Goal: Browse casually

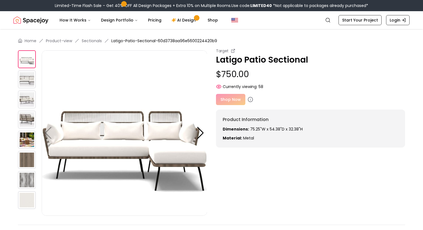
click at [23, 78] on img at bounding box center [27, 79] width 18 height 18
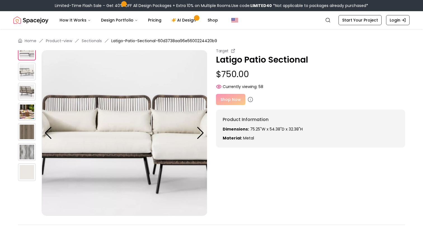
click at [25, 96] on img at bounding box center [27, 92] width 18 height 18
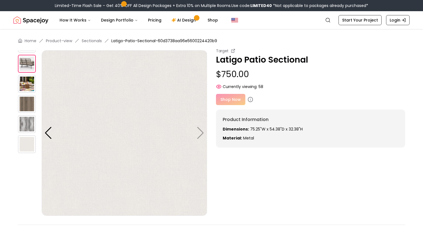
click at [29, 84] on img at bounding box center [27, 84] width 18 height 18
click at [25, 69] on img at bounding box center [27, 64] width 18 height 18
click at [44, 133] on div at bounding box center [48, 133] width 8 height 12
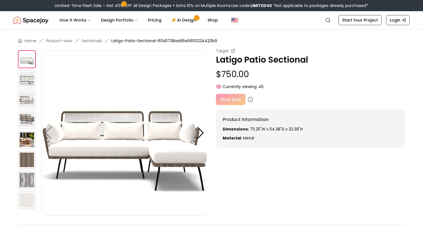
click at [26, 98] on img at bounding box center [27, 100] width 18 height 18
